Goal: Task Accomplishment & Management: Complete application form

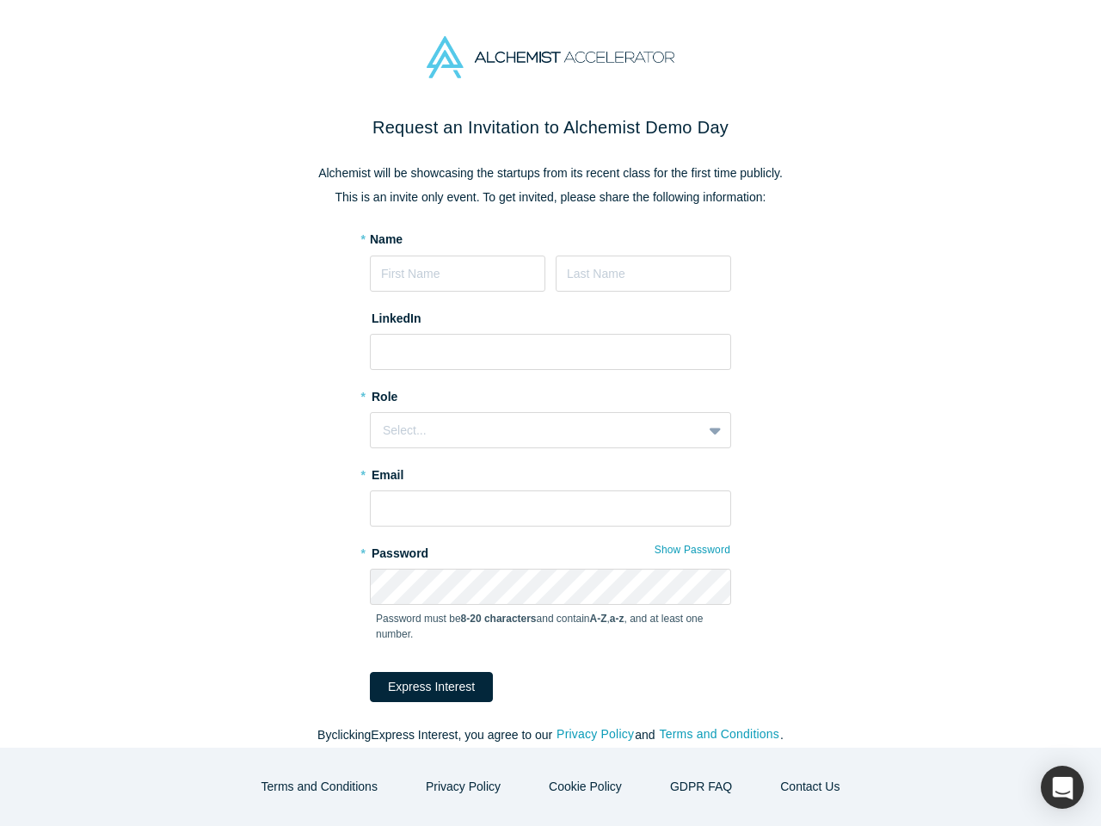
click at [687, 550] on button "Show Password" at bounding box center [692, 549] width 77 height 22
click at [420, 686] on button "Express Interest" at bounding box center [431, 687] width 123 height 30
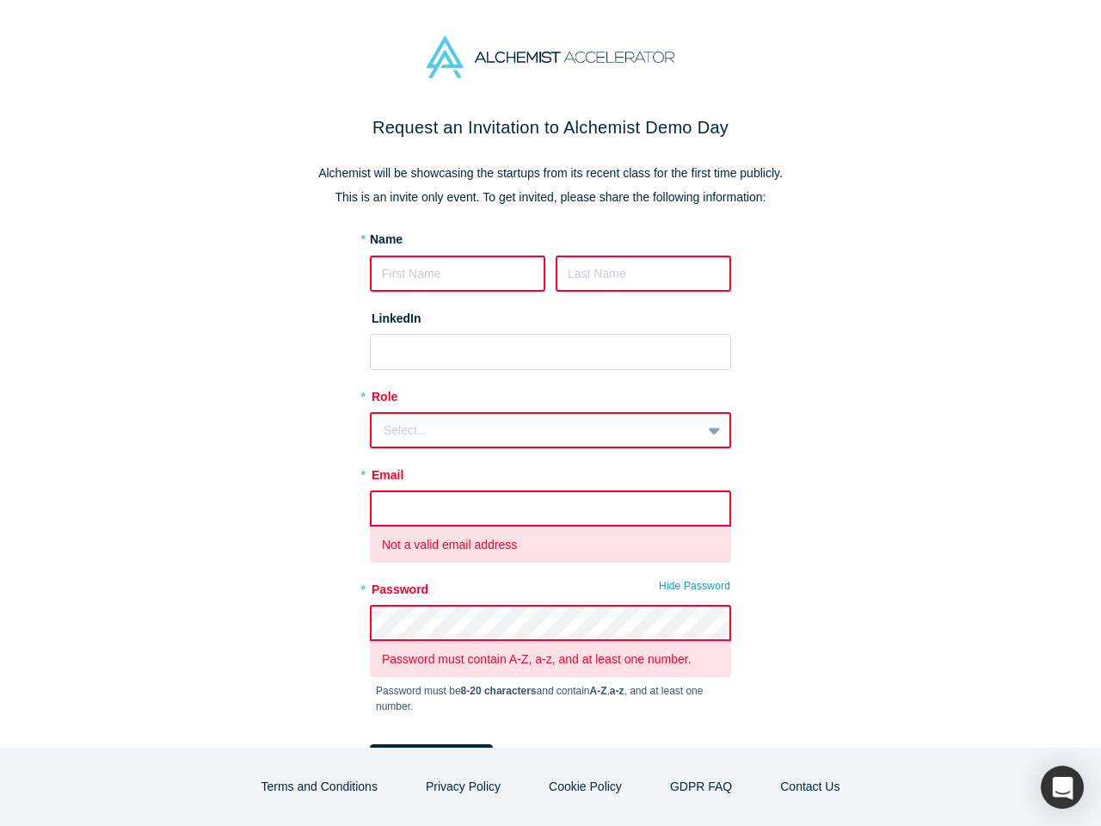
click at [588, 734] on form "* Name LinkedIn * Role Select... * Email Not a valid email address * Password H…" at bounding box center [550, 502] width 361 height 544
click at [713, 734] on form "* Name LinkedIn * Role Select... * Email Not a valid email address * Password H…" at bounding box center [550, 502] width 361 height 544
click at [333, 786] on button "Terms and Conditions" at bounding box center [319, 786] width 152 height 30
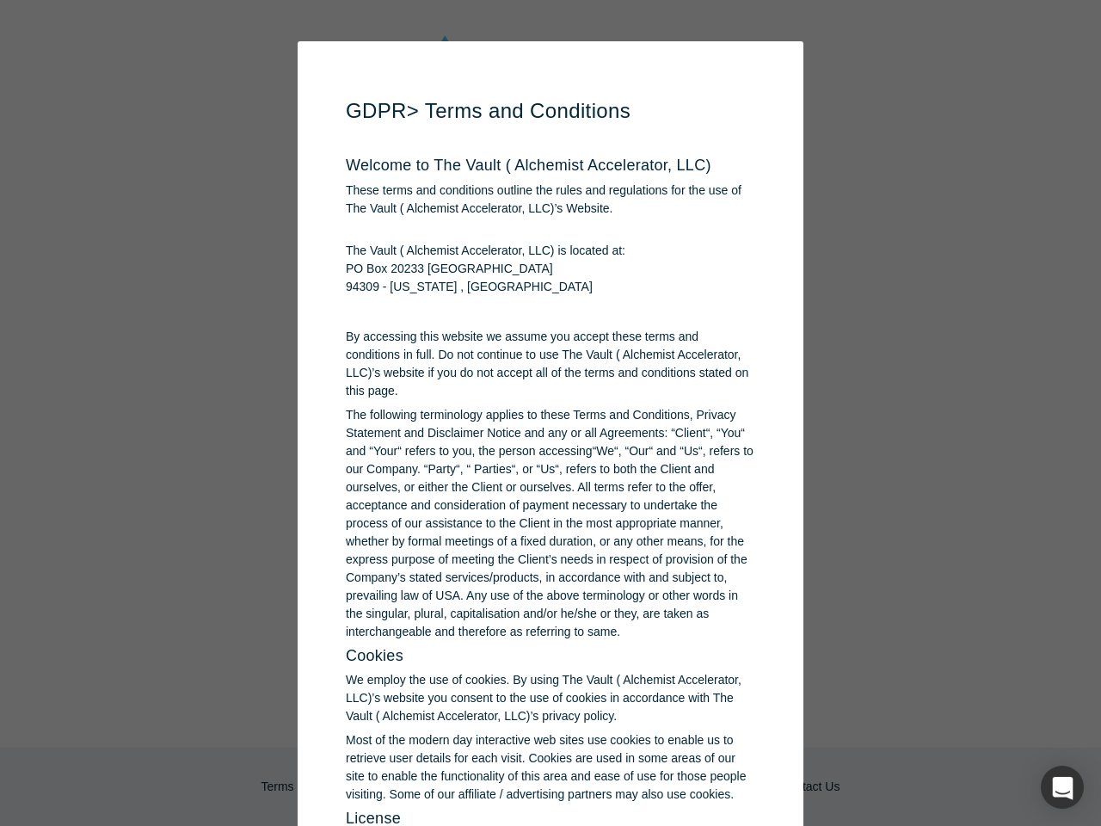
click at [469, 786] on p "Most of the modern day interactive web sites use cookies to enable us to retrie…" at bounding box center [550, 767] width 409 height 72
click at [583, 786] on p "Most of the modern day interactive web sites use cookies to enable us to retrie…" at bounding box center [550, 767] width 409 height 72
click at [1062, 787] on div "button" at bounding box center [1062, 786] width 43 height 43
